Goal: Navigation & Orientation: Go to known website

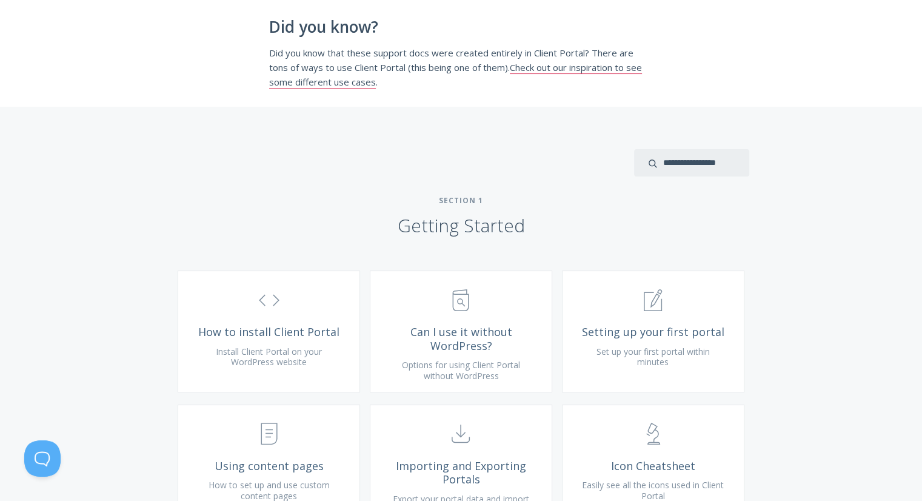
scroll to position [243, 0]
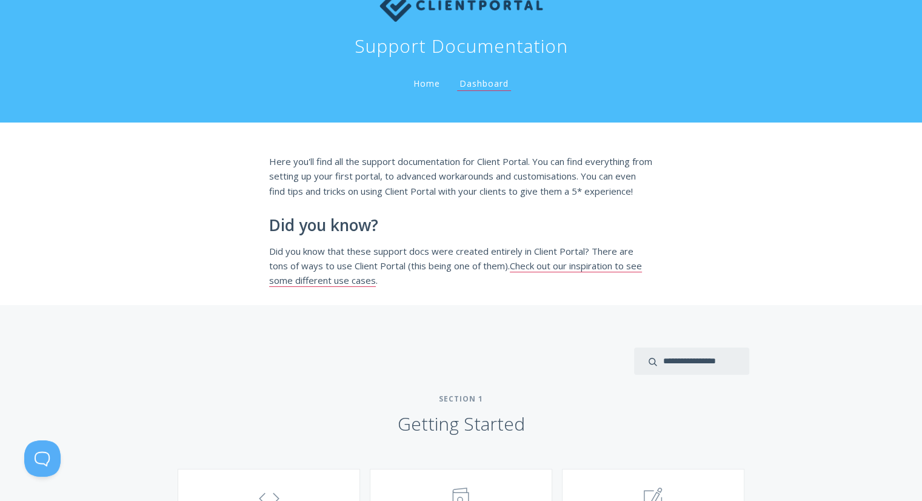
scroll to position [243, 0]
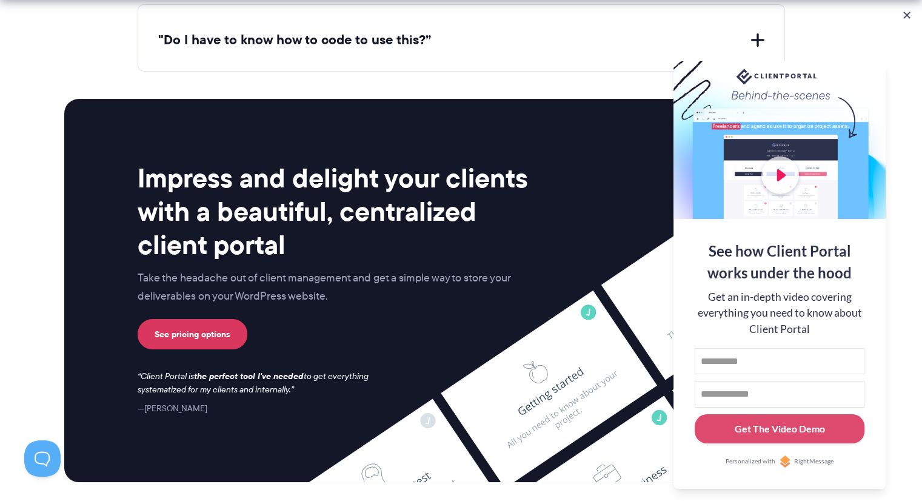
scroll to position [5063, 0]
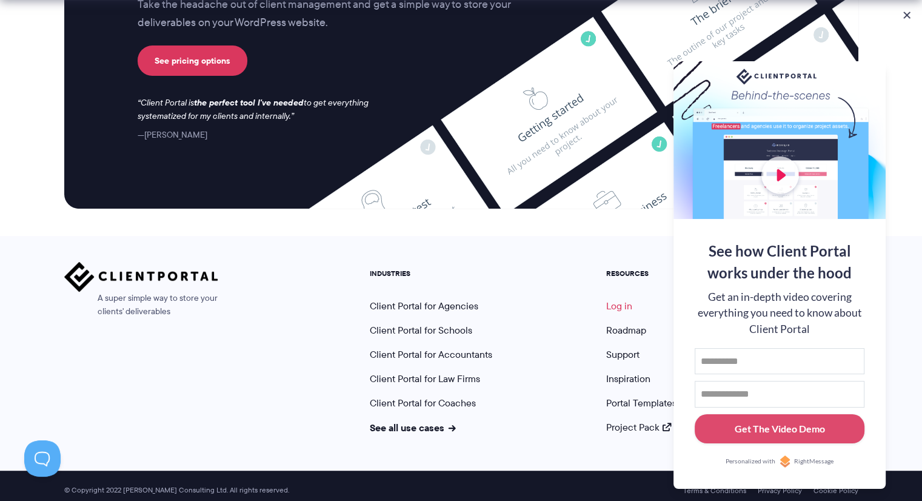
click at [618, 299] on link "Log in" at bounding box center [619, 306] width 26 height 14
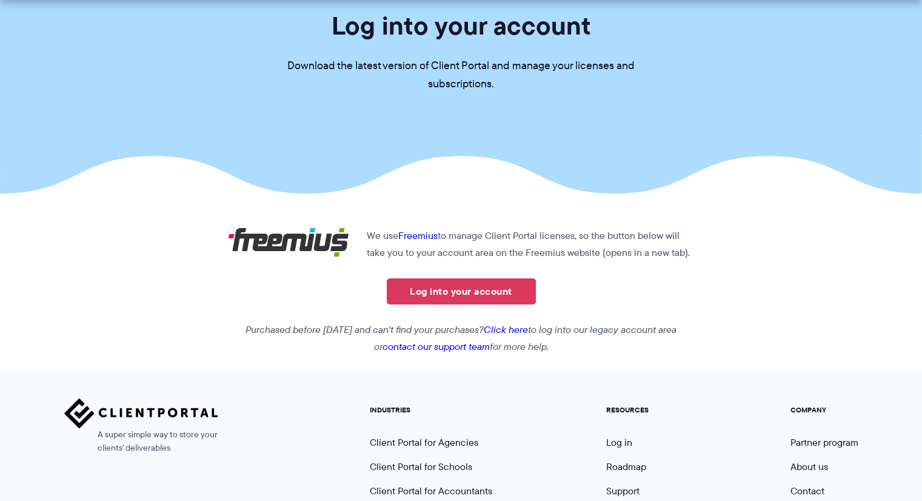
scroll to position [243, 0]
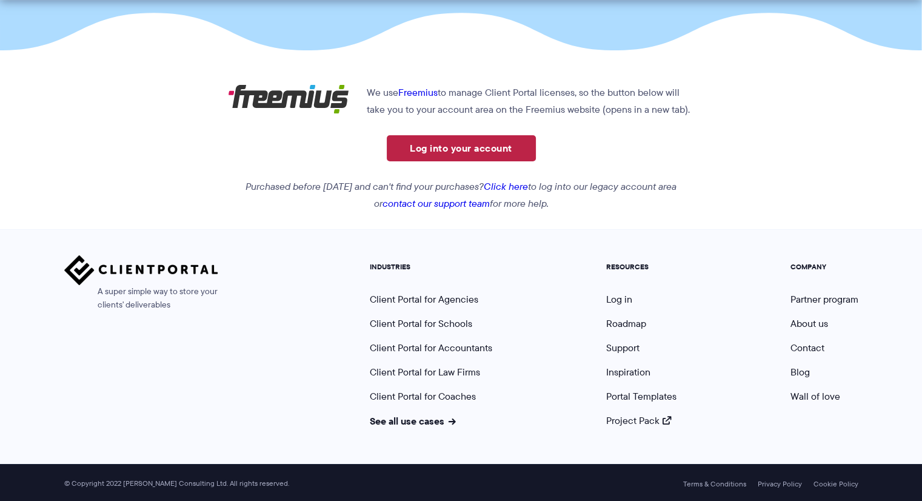
click at [497, 151] on link "Log into your account" at bounding box center [461, 148] width 149 height 26
